Goal: Task Accomplishment & Management: Manage account settings

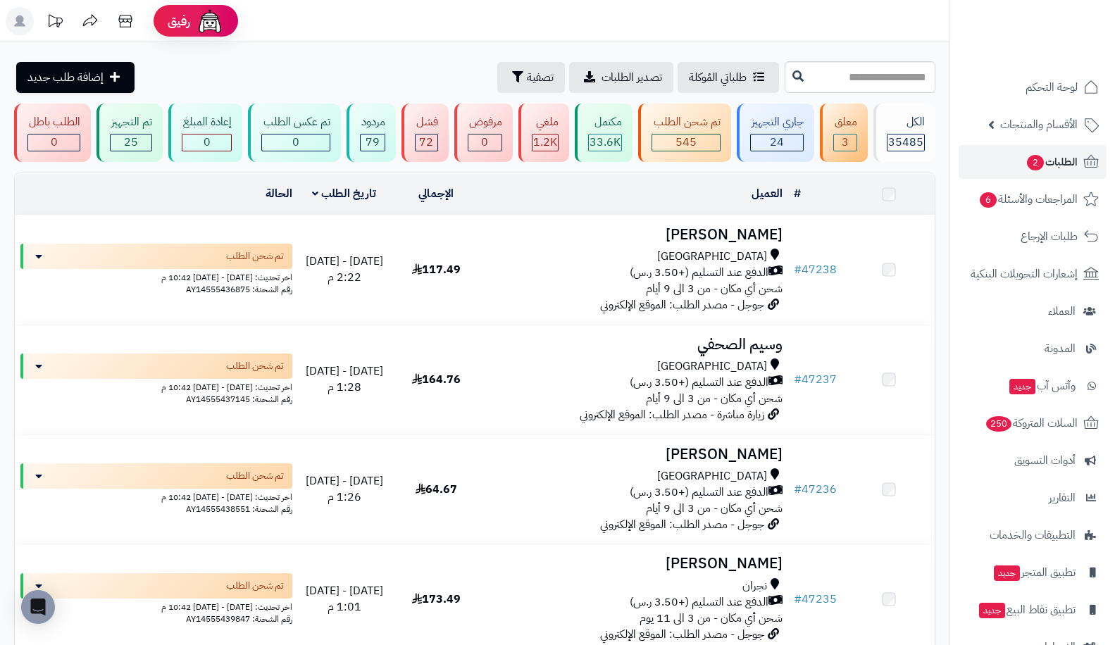
scroll to position [9119, 0]
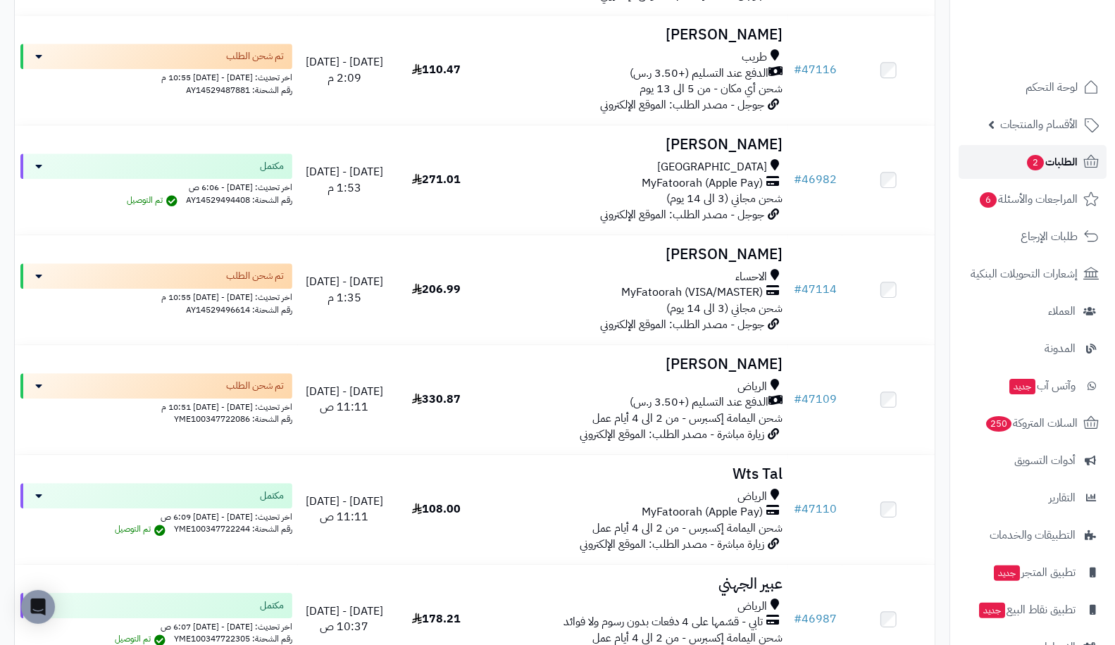
click at [1038, 168] on span "2" at bounding box center [1035, 162] width 17 height 15
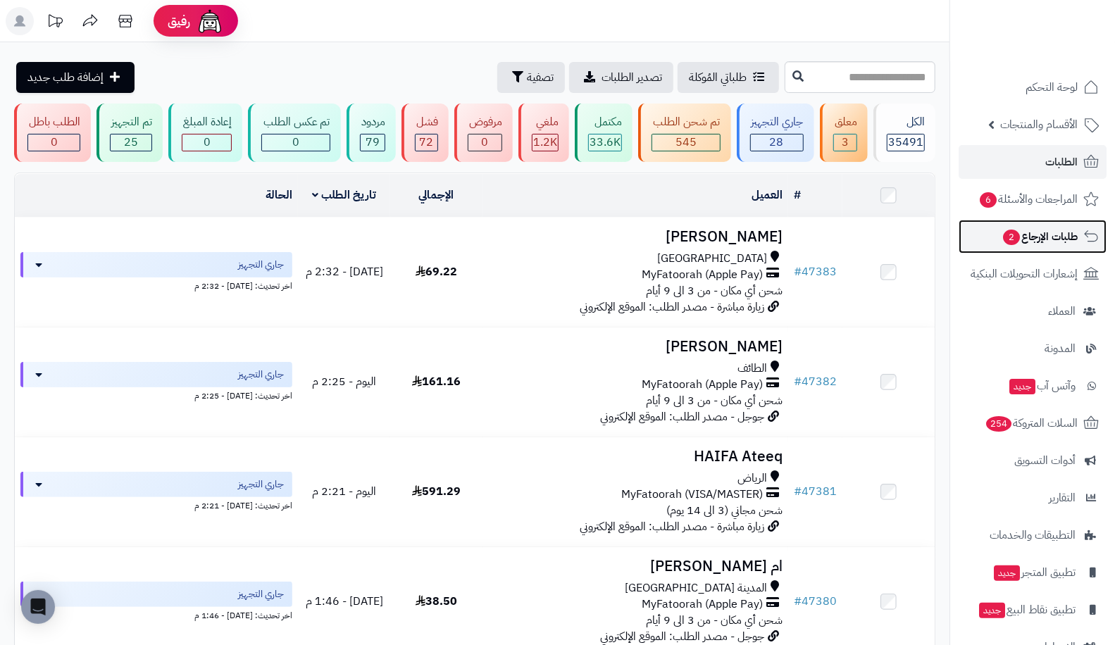
click at [1032, 237] on span "طلبات الإرجاع 2" at bounding box center [1040, 237] width 76 height 20
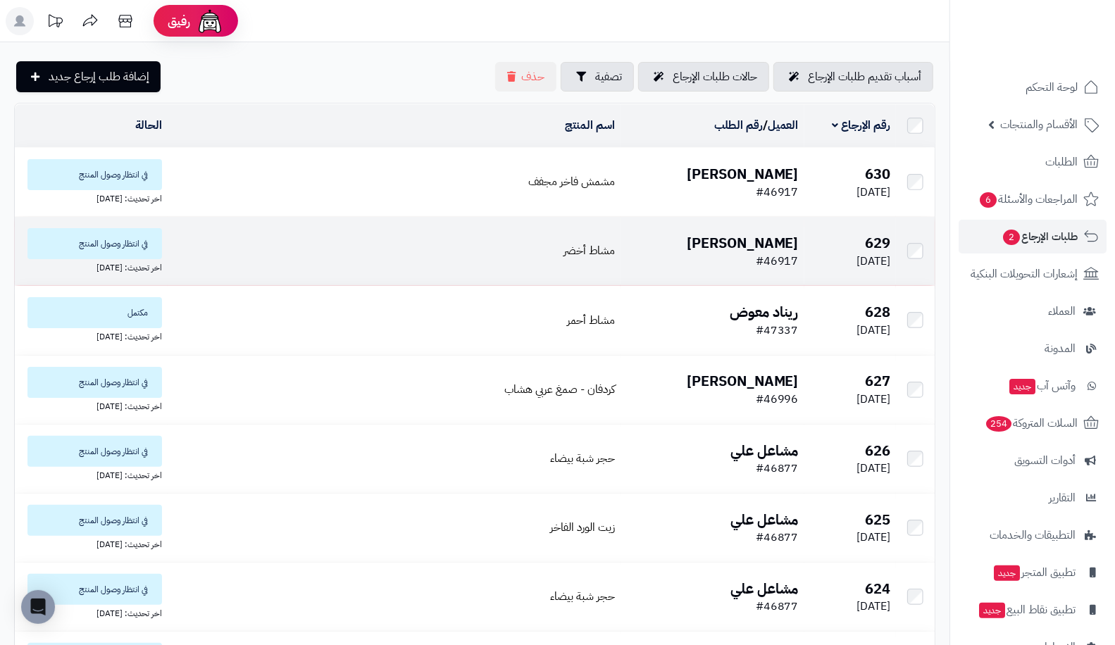
click at [857, 253] on span "[DATE]" at bounding box center [874, 261] width 34 height 17
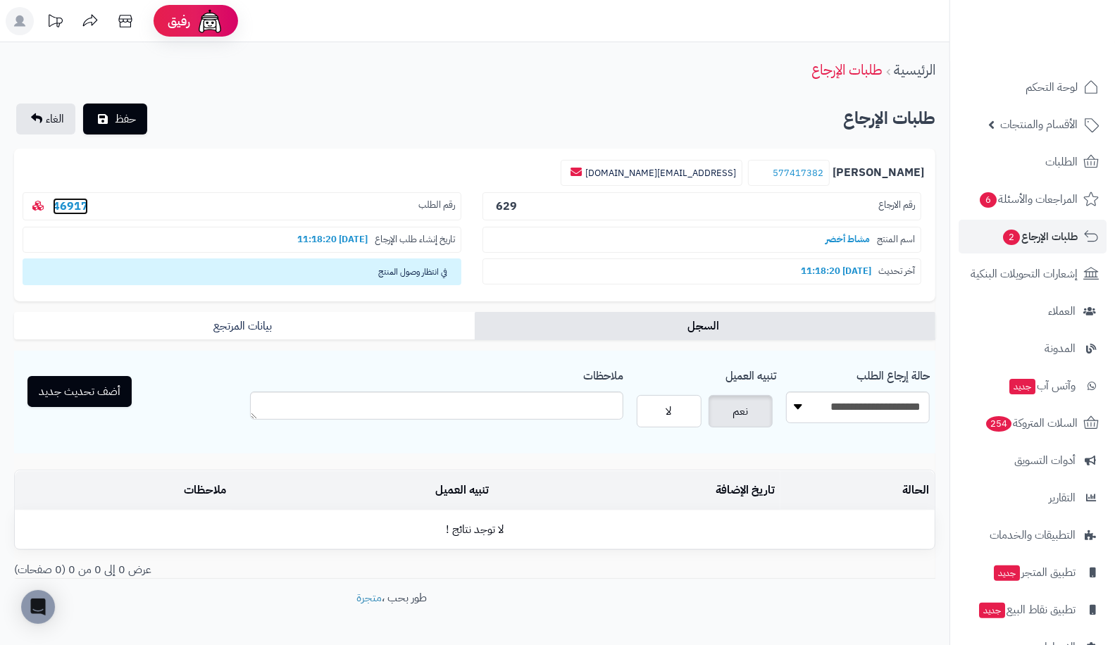
click at [75, 206] on link "46917" at bounding box center [70, 206] width 35 height 17
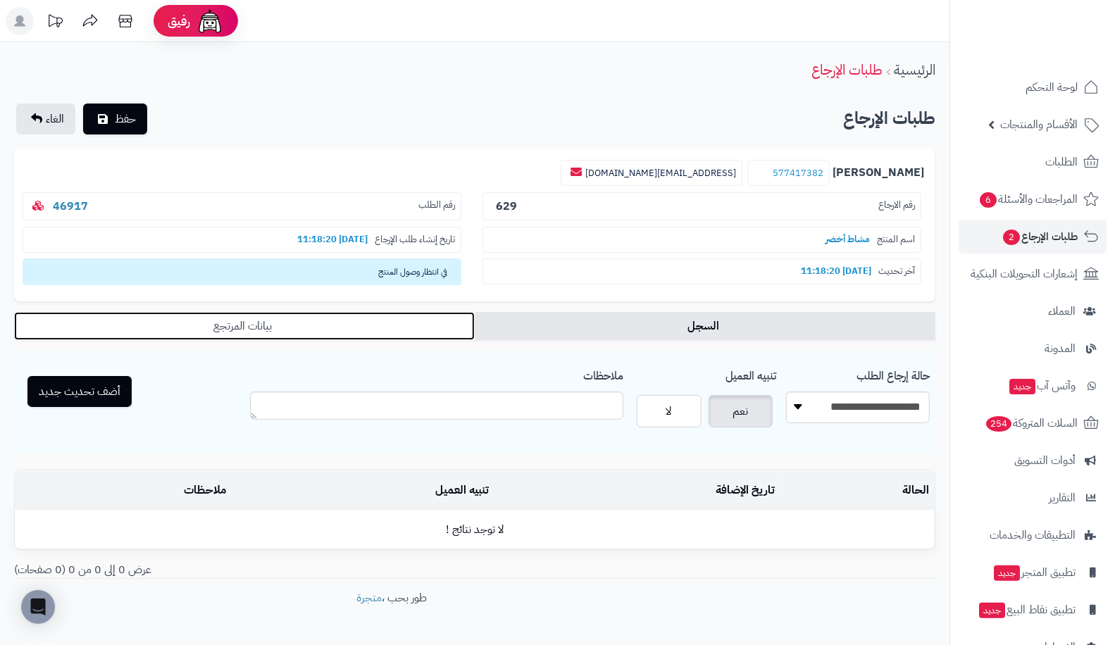
click at [271, 319] on link "بيانات المرتجع" at bounding box center [244, 326] width 461 height 28
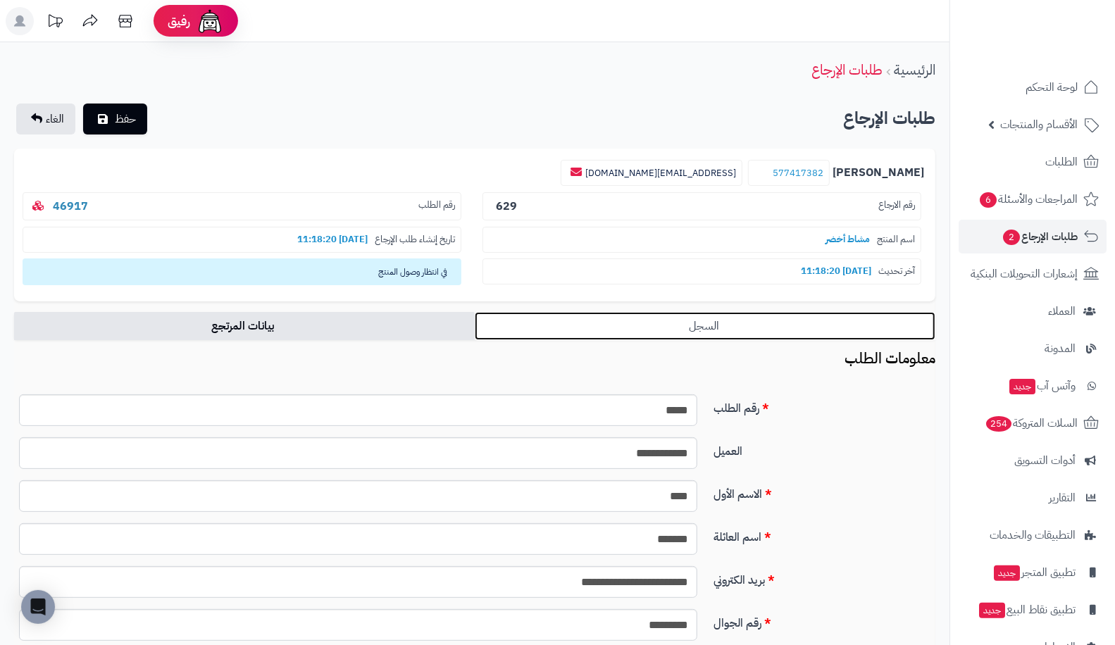
click at [579, 333] on link "السجل" at bounding box center [705, 326] width 461 height 28
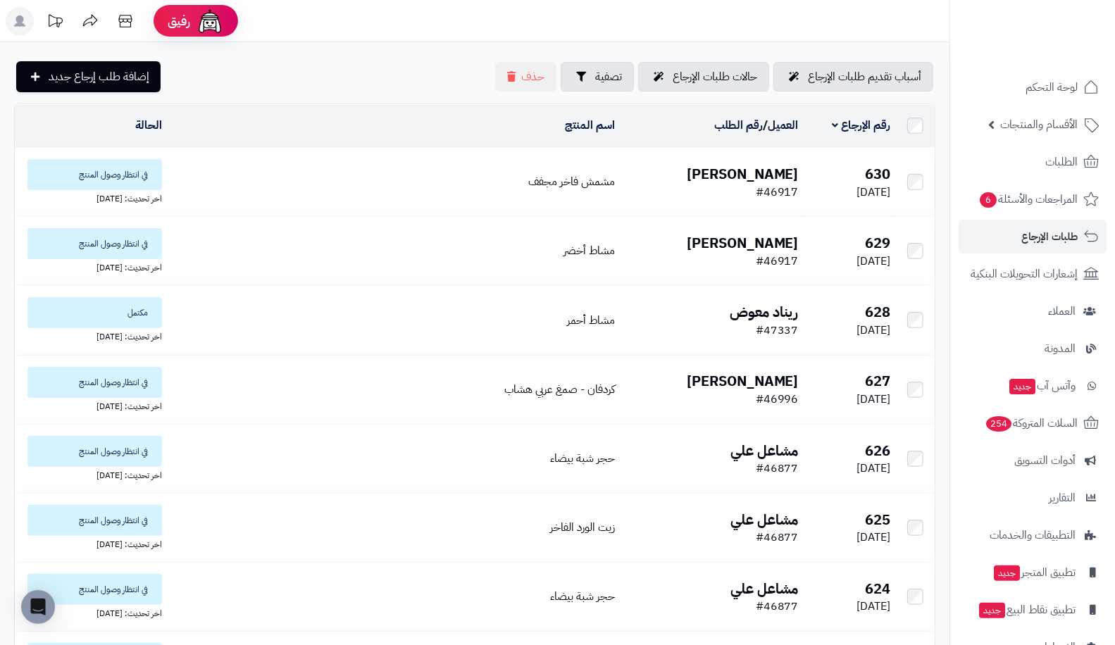
click at [767, 185] on span "#46917" at bounding box center [777, 192] width 43 height 17
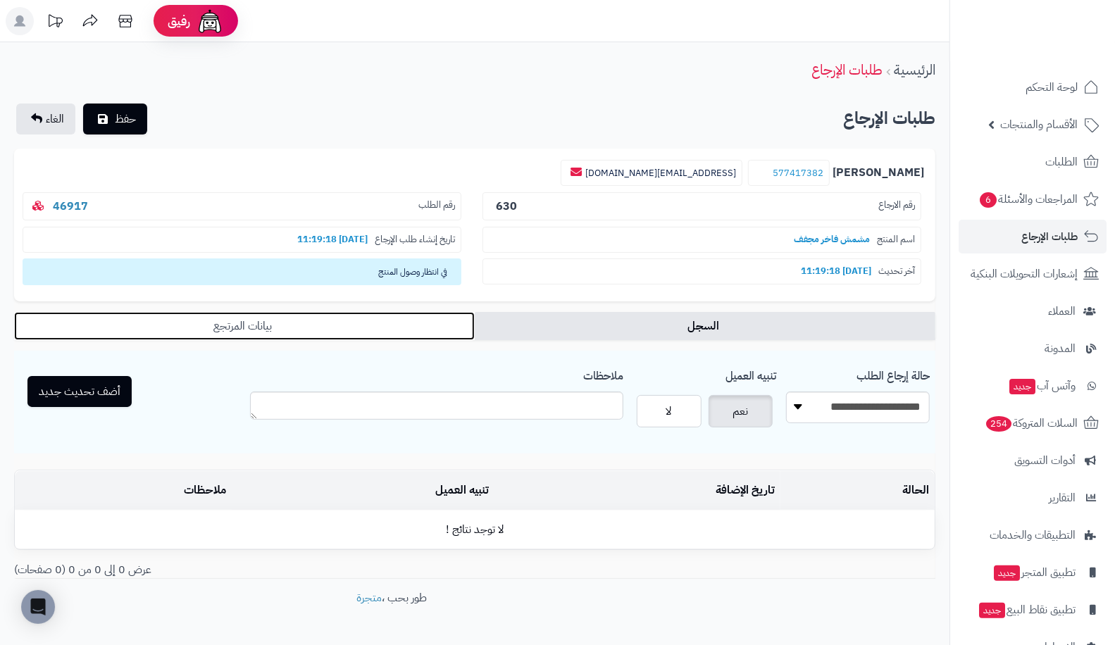
click at [269, 325] on link "بيانات المرتجع" at bounding box center [244, 326] width 461 height 28
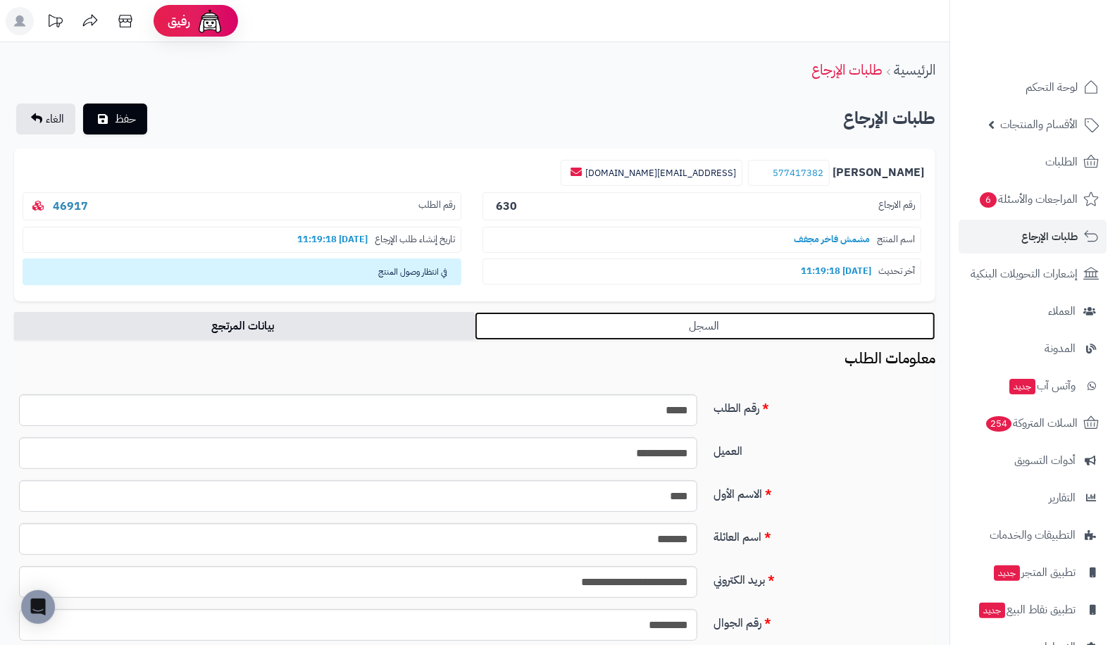
click at [666, 312] on link "السجل" at bounding box center [705, 326] width 461 height 28
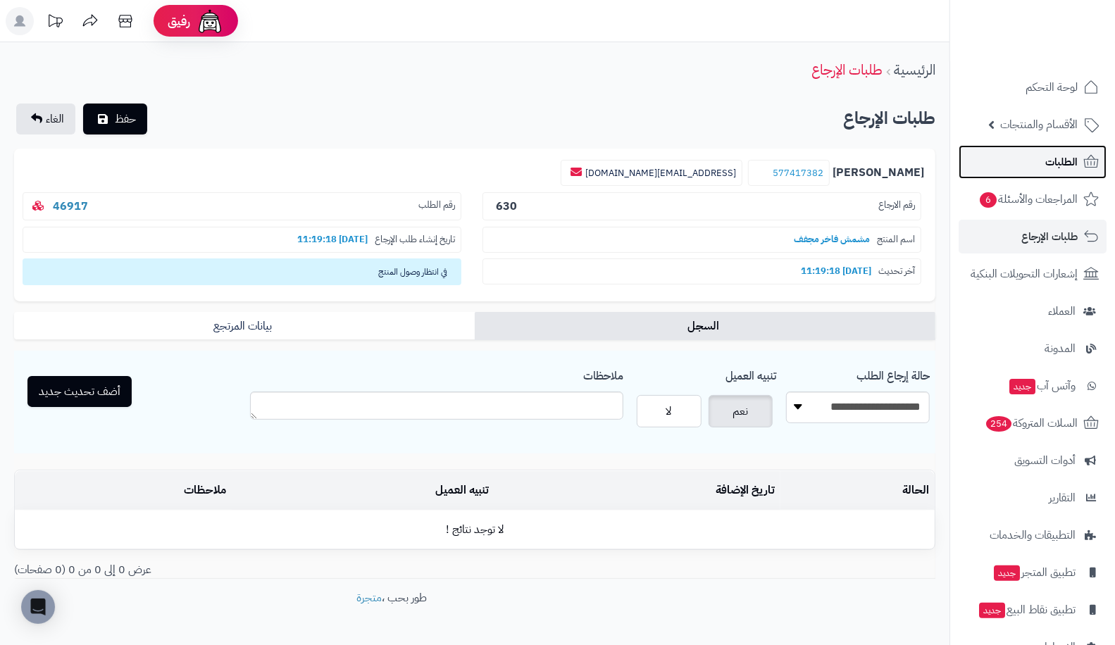
click at [1034, 162] on link "الطلبات" at bounding box center [1033, 162] width 148 height 34
